Goal: Task Accomplishment & Management: Use online tool/utility

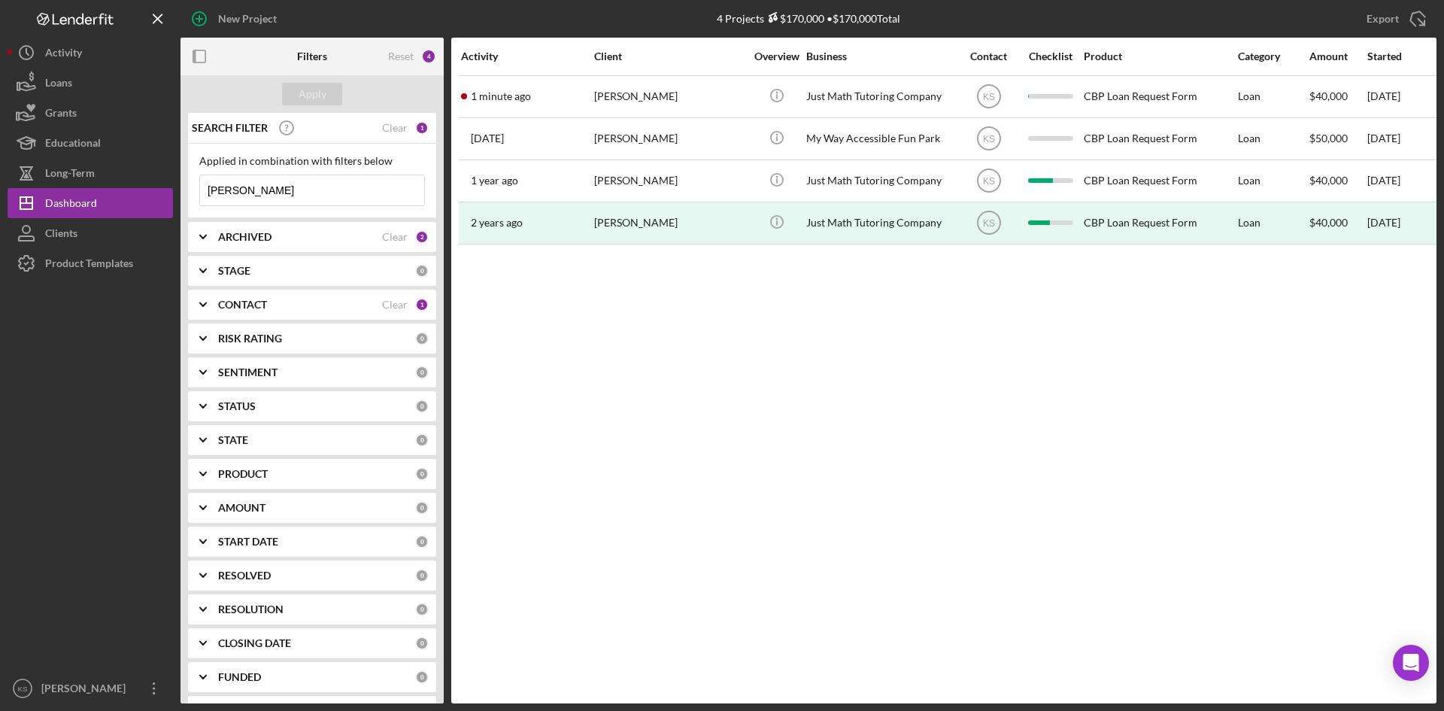
click at [620, 95] on div "[PERSON_NAME]" at bounding box center [669, 97] width 150 height 40
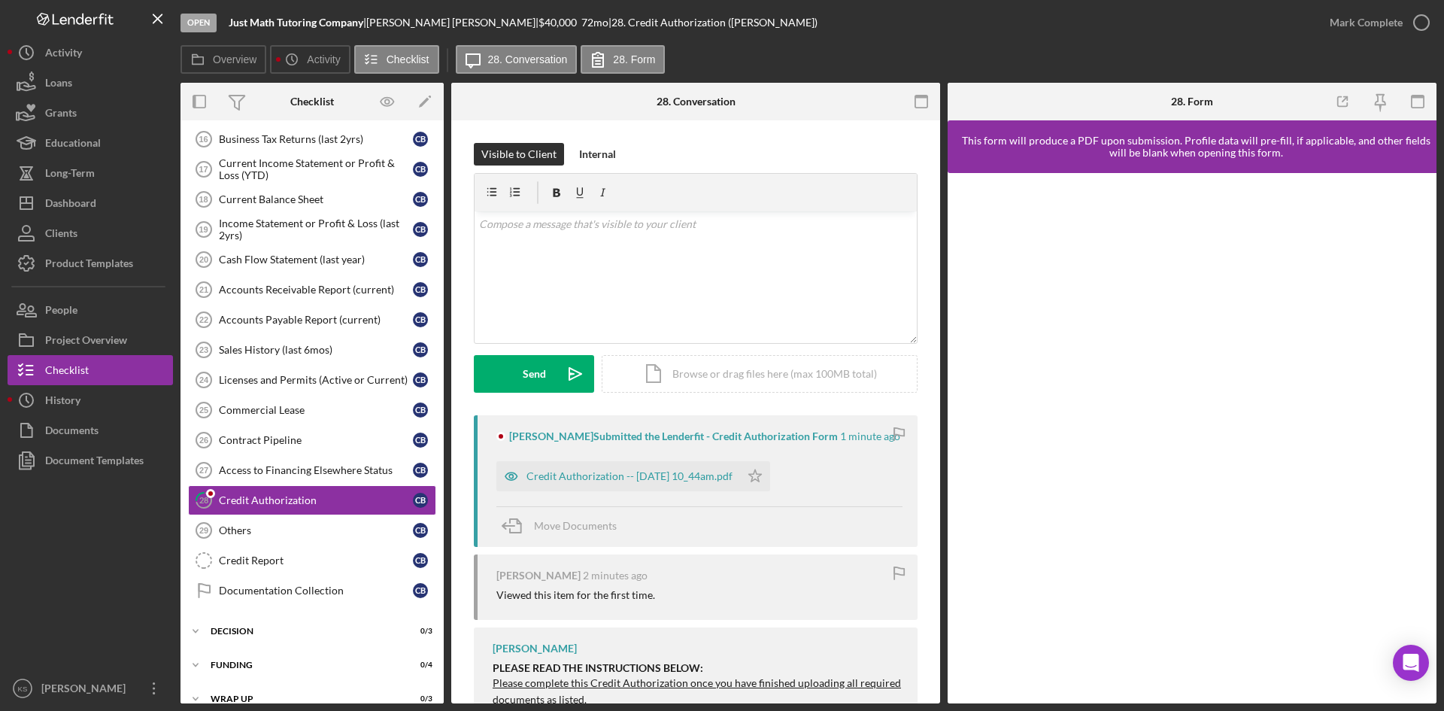
scroll to position [418, 0]
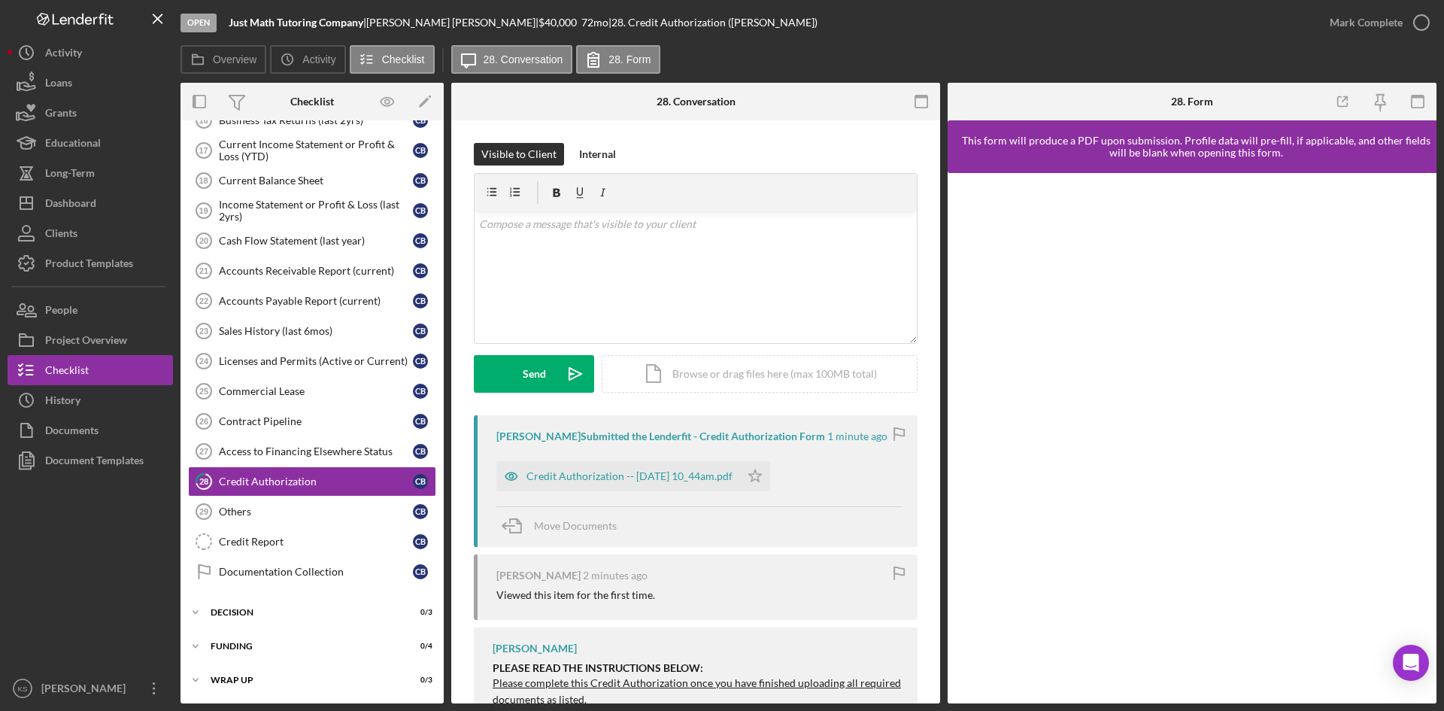
click at [591, 484] on div "Credit Authorization -- [DATE] 10_44am.pdf" at bounding box center [618, 476] width 244 height 30
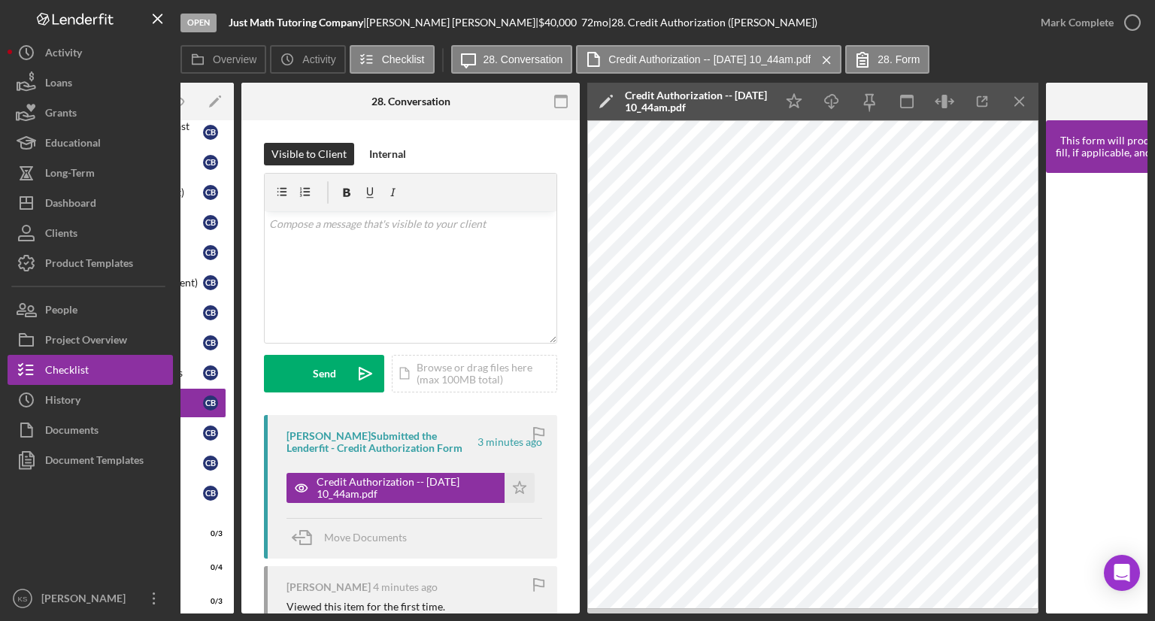
scroll to position [0, 244]
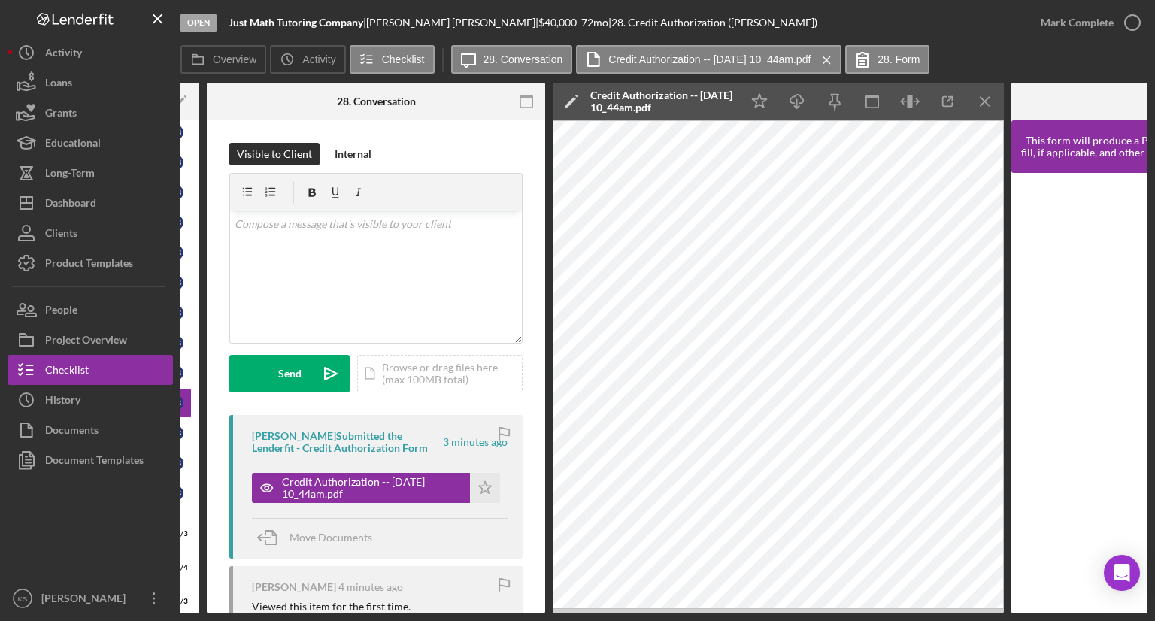
click at [948, 103] on icon "button" at bounding box center [948, 102] width 34 height 34
click at [83, 208] on div "Dashboard" at bounding box center [70, 205] width 51 height 34
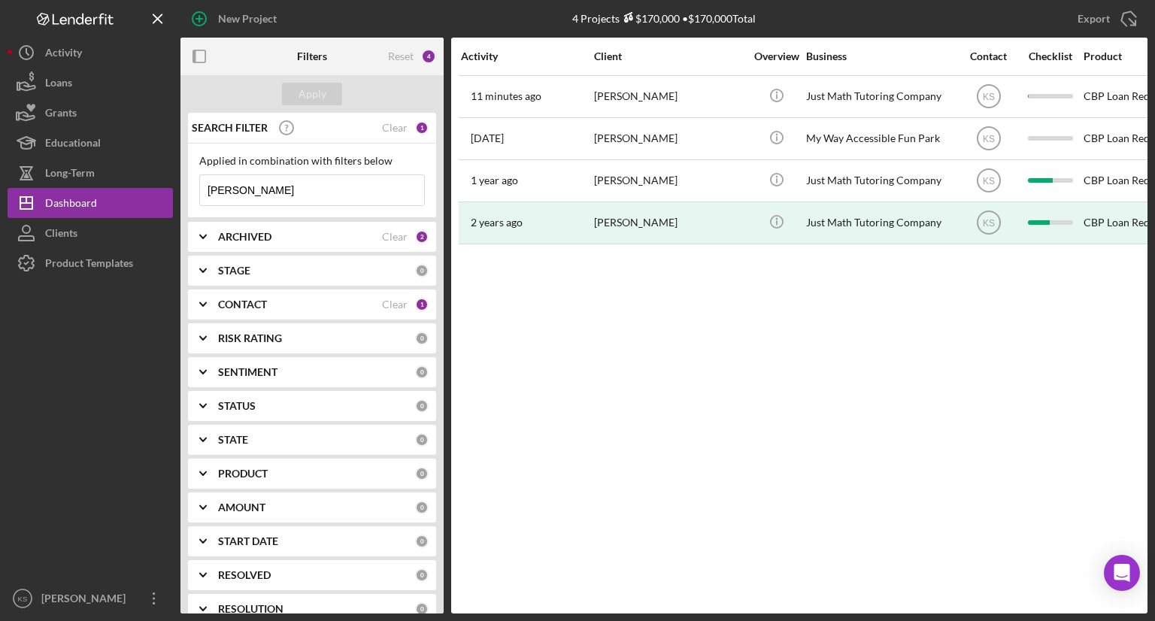
click at [511, 94] on time "11 minutes ago" at bounding box center [506, 96] width 71 height 12
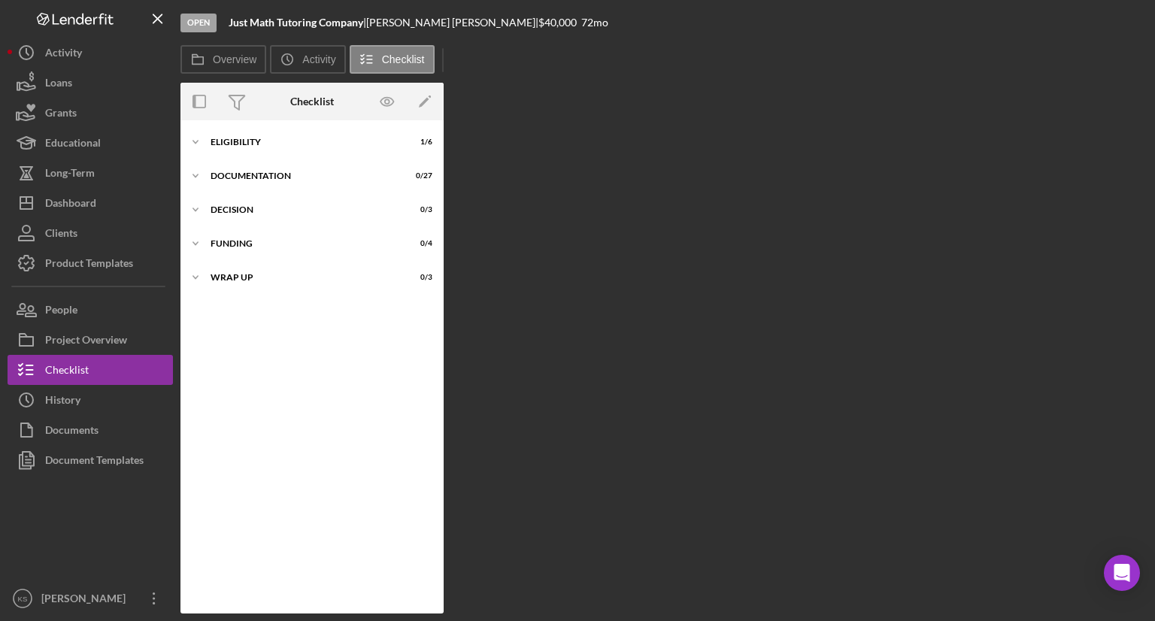
click at [511, 94] on div "Overview Internal Workflow Stage Open Icon/Dropdown Arrow Archive (can unarchiv…" at bounding box center [663, 348] width 967 height 531
